Goal: Check status: Check status

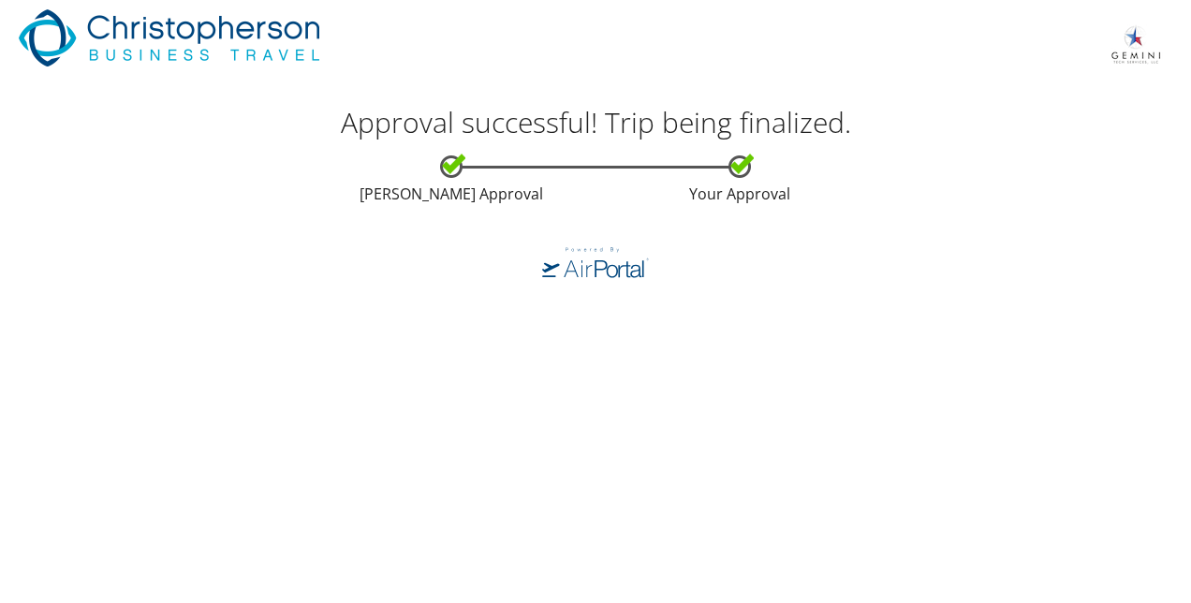
click at [133, 41] on img at bounding box center [169, 43] width 301 height 68
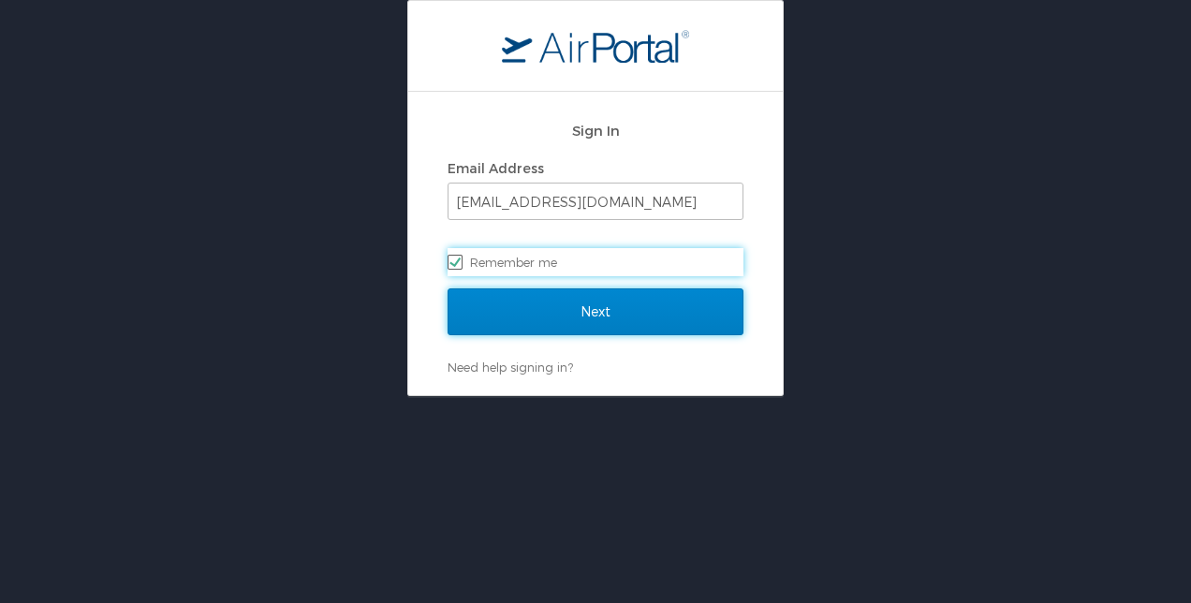
click at [541, 310] on input "Next" at bounding box center [596, 311] width 296 height 47
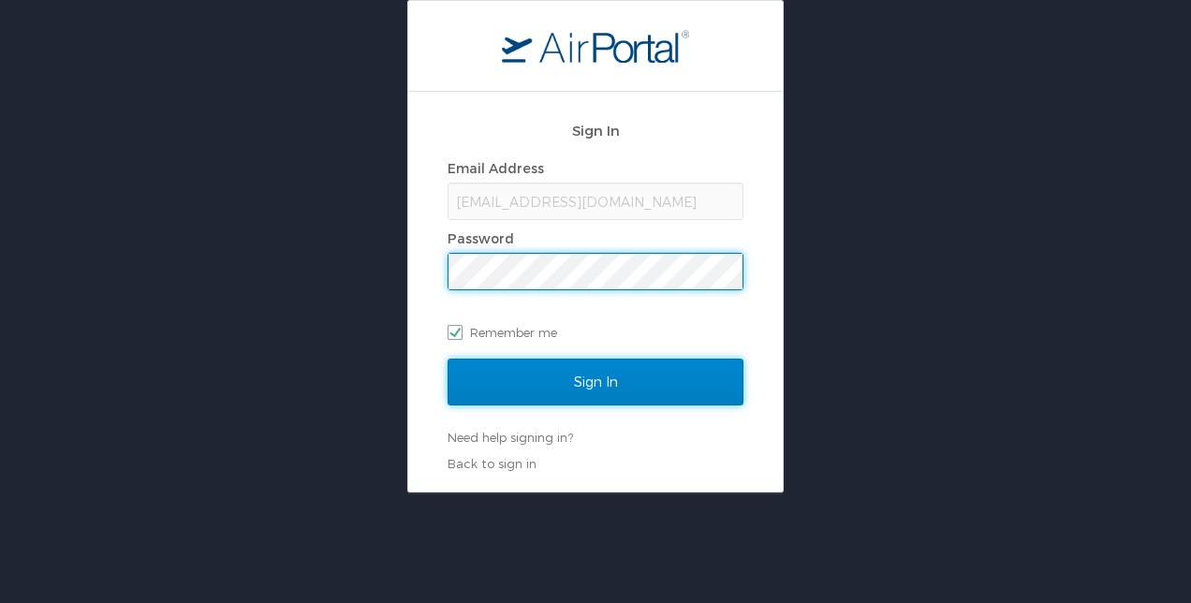
click at [564, 372] on input "Sign In" at bounding box center [596, 382] width 296 height 47
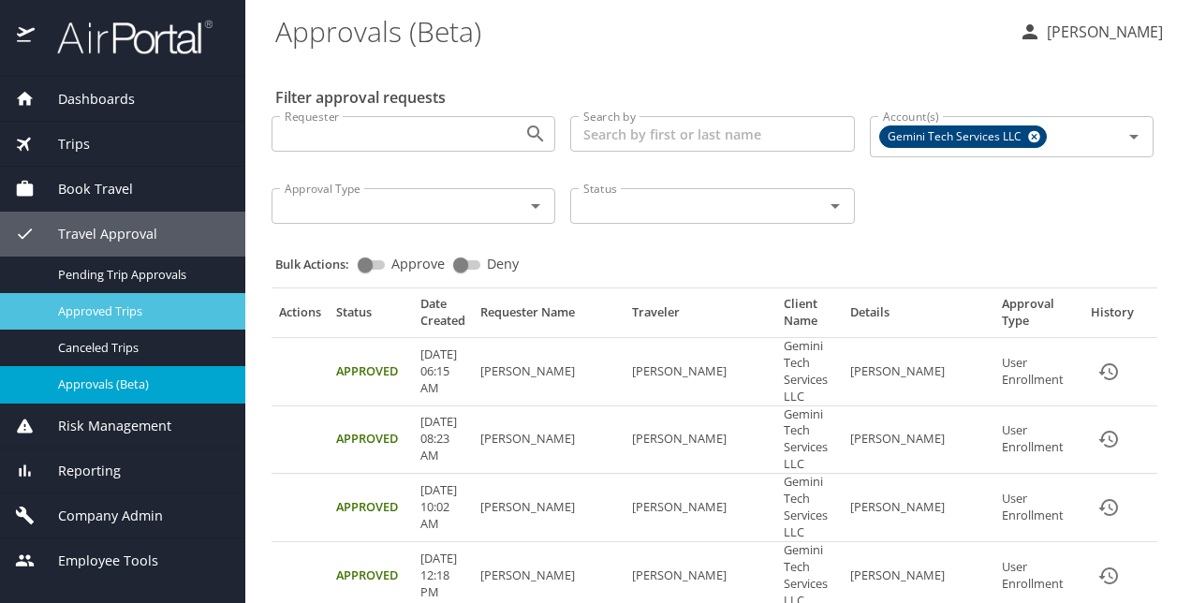
click at [131, 317] on span "Approved Trips" at bounding box center [140, 311] width 165 height 18
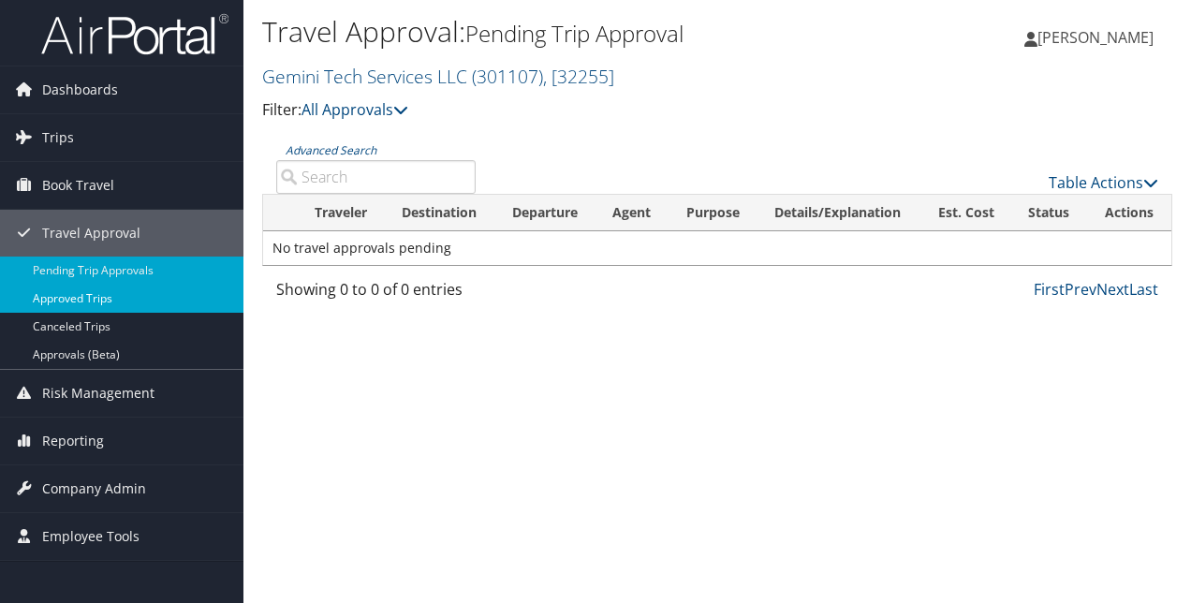
click at [78, 302] on link "Approved Trips" at bounding box center [121, 299] width 243 height 28
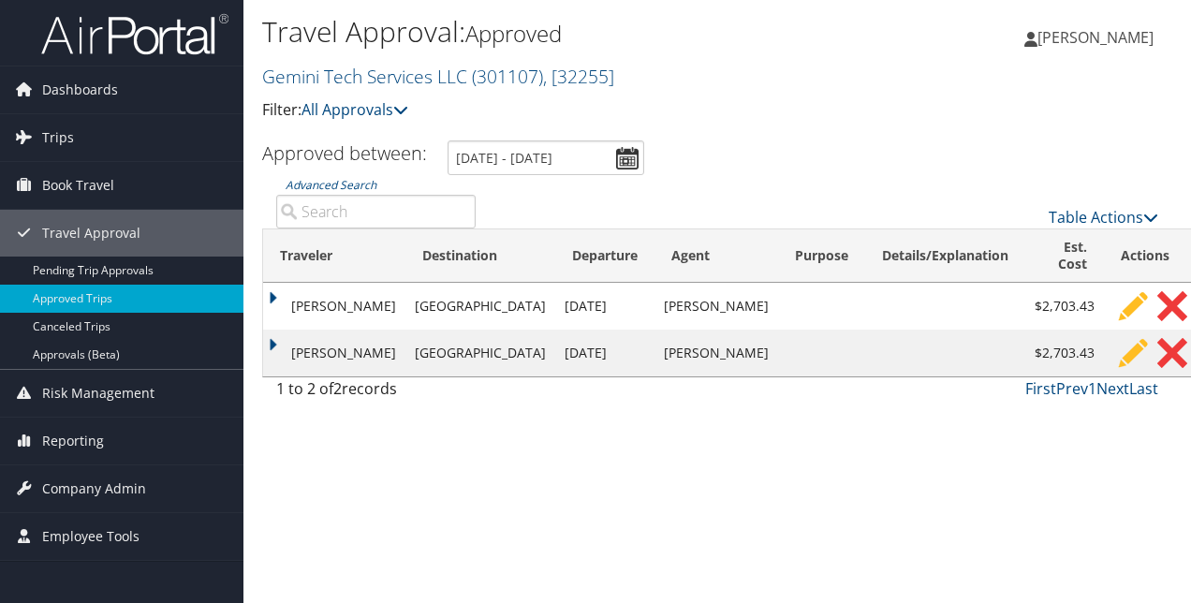
click at [274, 293] on td "[PERSON_NAME]" at bounding box center [334, 306] width 142 height 47
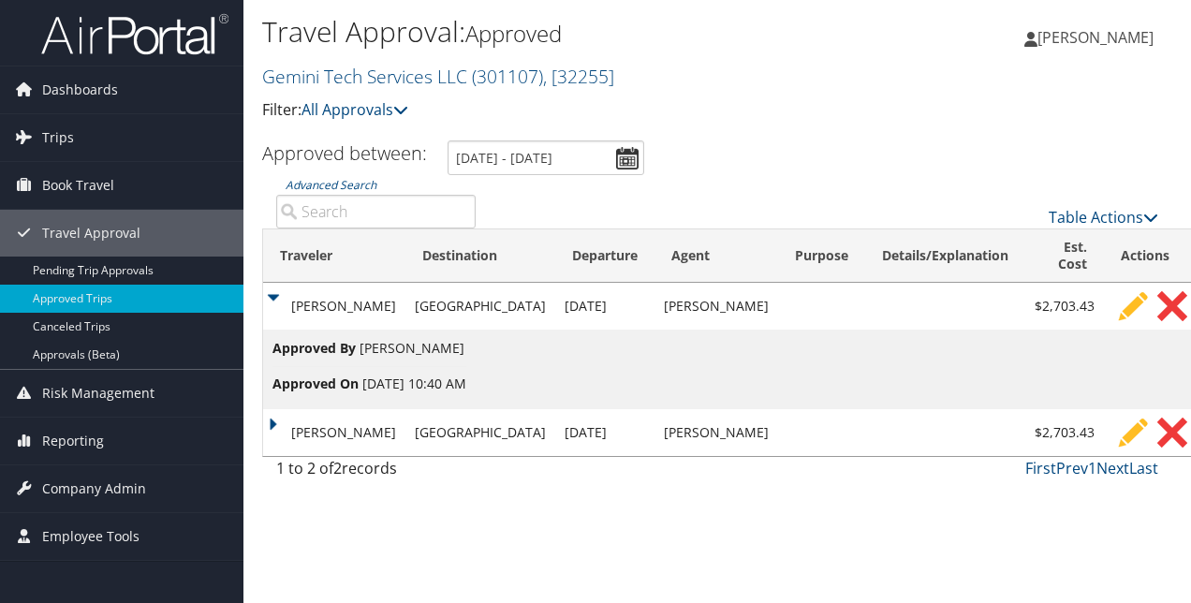
click at [273, 422] on td "CARY LINDSEY CARRIGAN" at bounding box center [334, 432] width 142 height 47
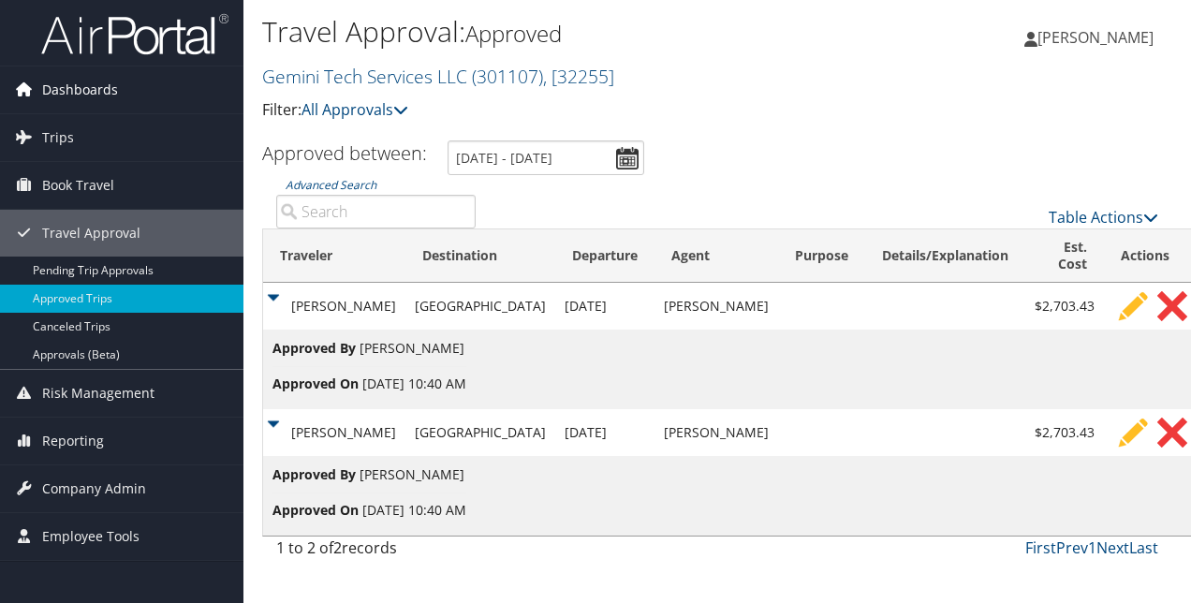
click at [104, 91] on span "Dashboards" at bounding box center [80, 89] width 76 height 47
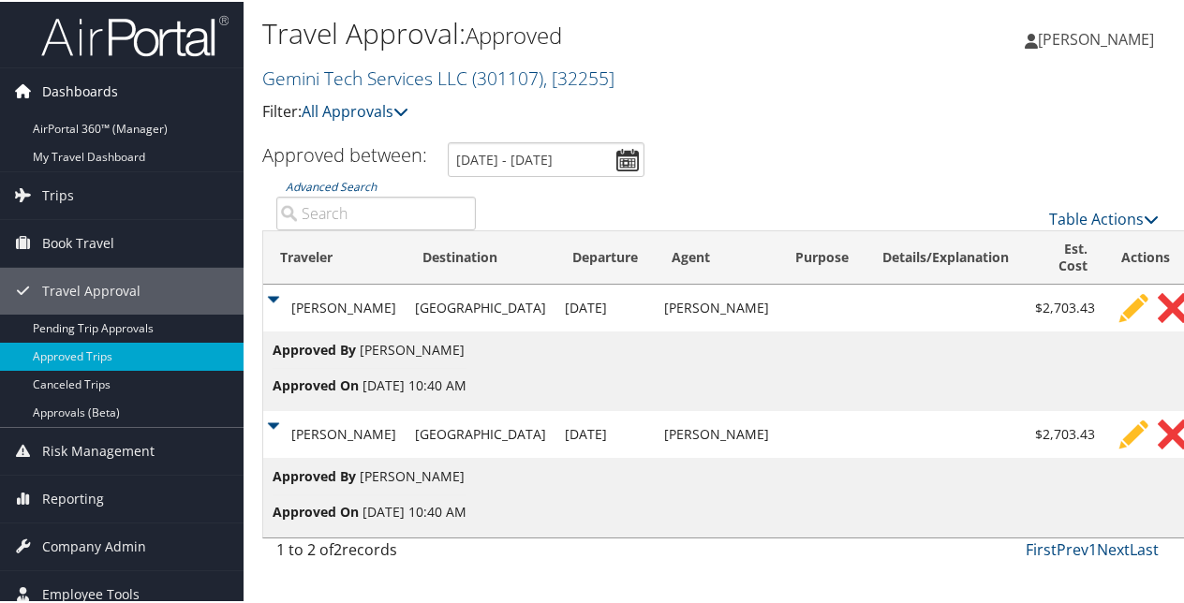
click at [77, 94] on span "Dashboards" at bounding box center [80, 89] width 76 height 47
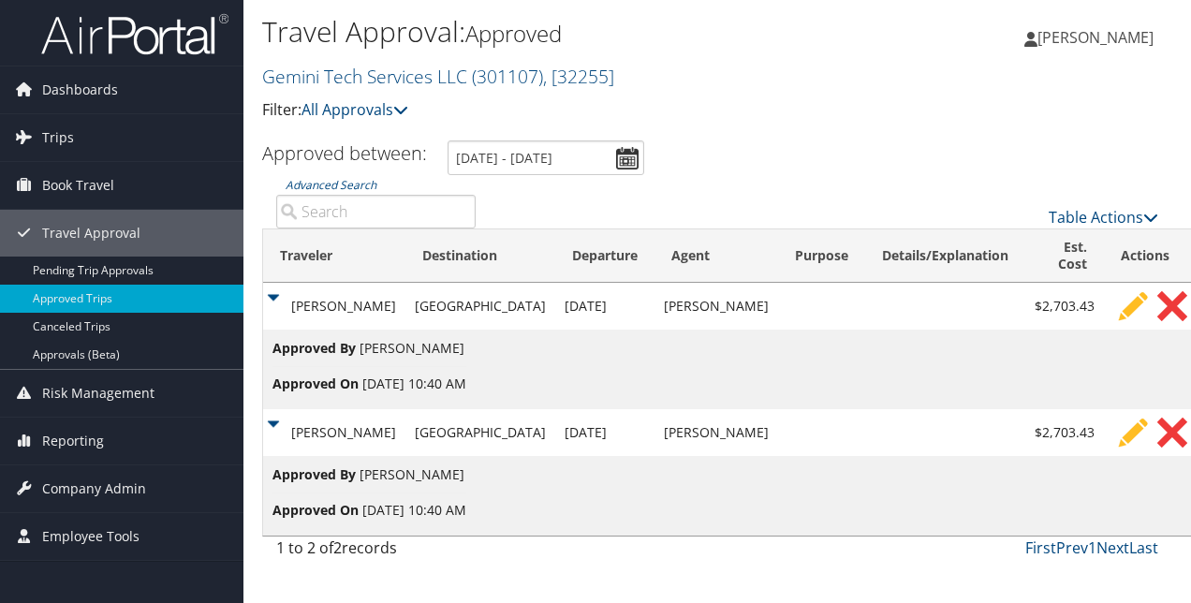
click at [276, 290] on td "CARY LINDSEY CARRIGAN" at bounding box center [334, 306] width 142 height 47
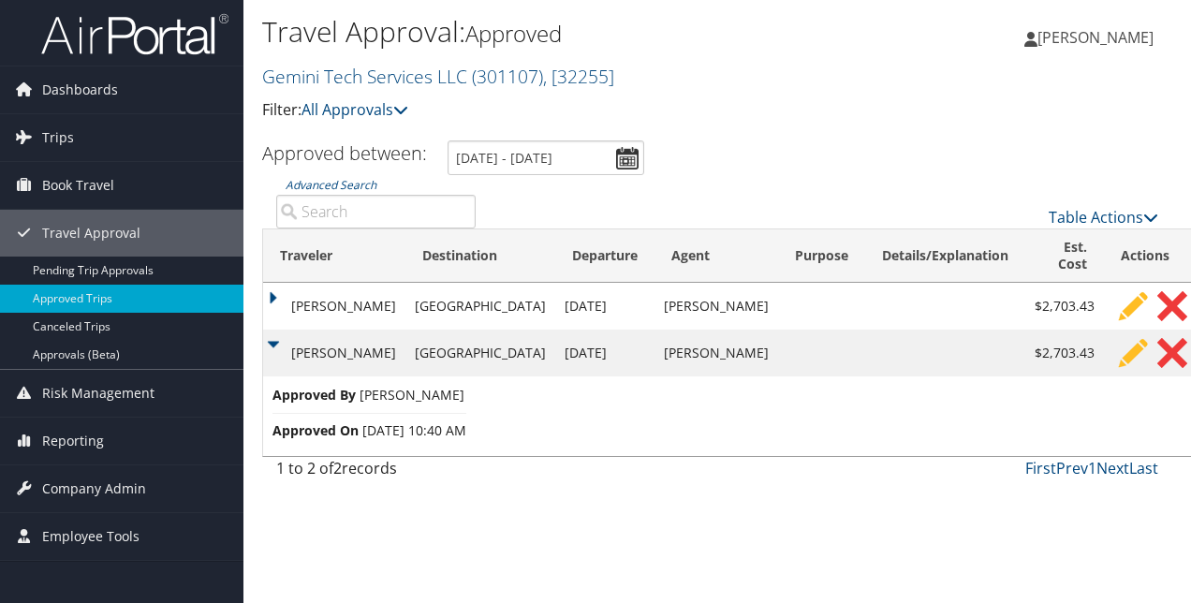
click at [272, 344] on td "CARY LINDSEY CARRIGAN" at bounding box center [334, 353] width 142 height 47
